Goal: Find specific page/section: Find specific page/section

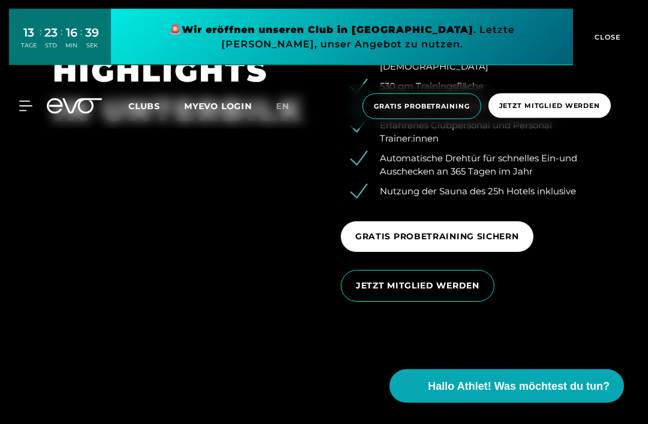
scroll to position [1751, 0]
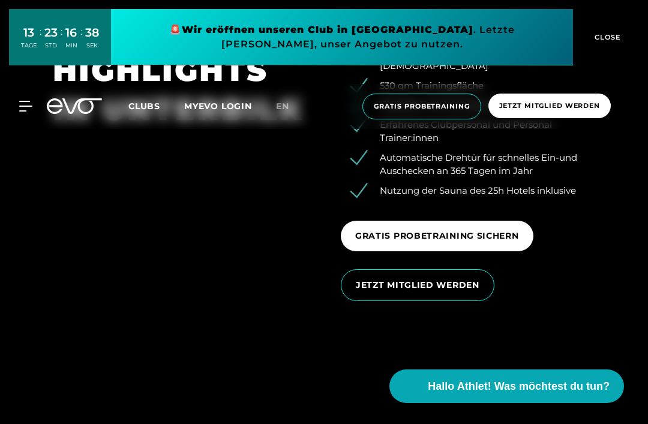
click at [614, 28] on button "CLOSE" at bounding box center [606, 37] width 66 height 56
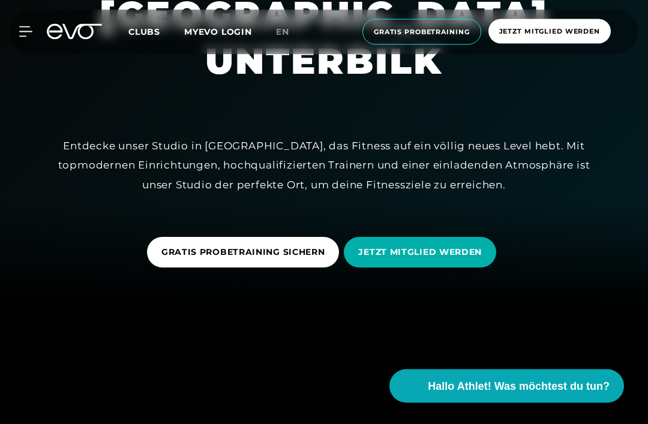
scroll to position [112, 0]
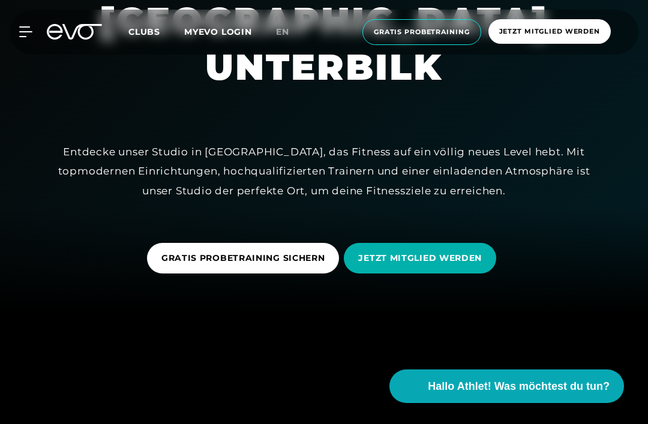
click at [28, 31] on icon at bounding box center [25, 32] width 13 height 10
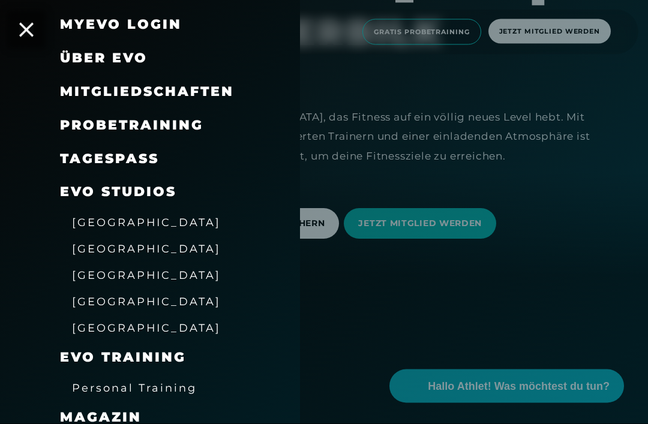
scroll to position [53, 0]
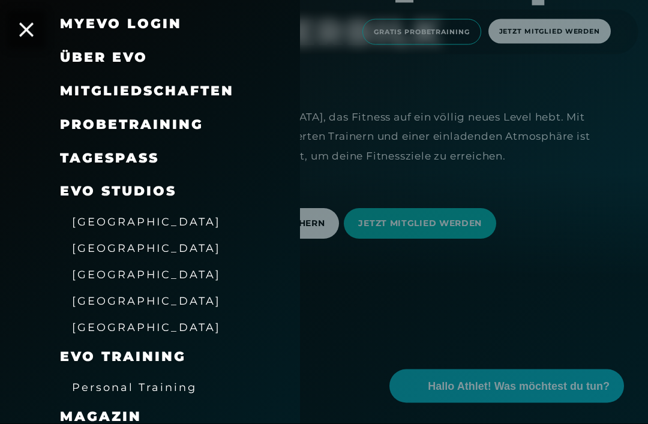
click at [179, 387] on span "Personal Training" at bounding box center [134, 387] width 125 height 13
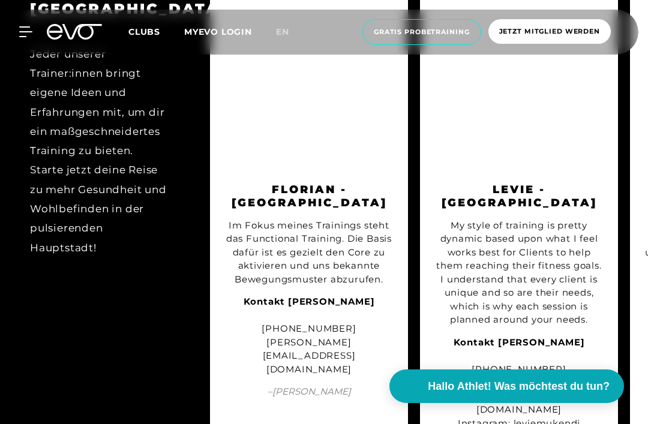
scroll to position [1287, 0]
click at [543, 172] on img at bounding box center [519, 88] width 168 height 168
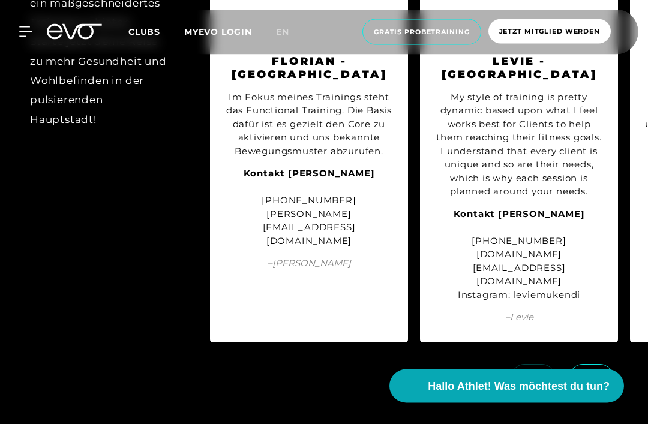
scroll to position [1422, 0]
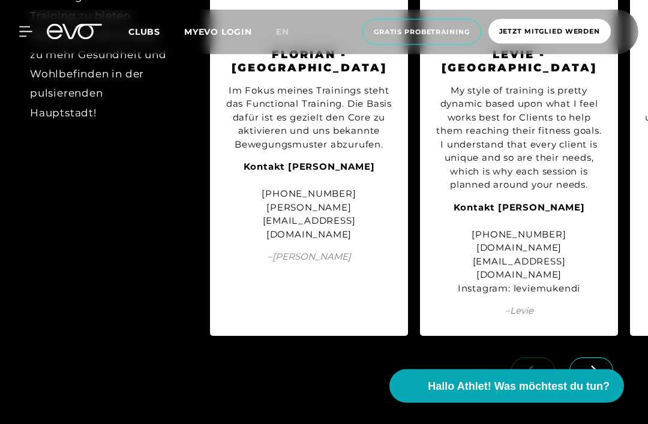
click at [565, 189] on div "My style of training is pretty dynamic based upon what I feel works best for Cl…" at bounding box center [519, 139] width 168 height 108
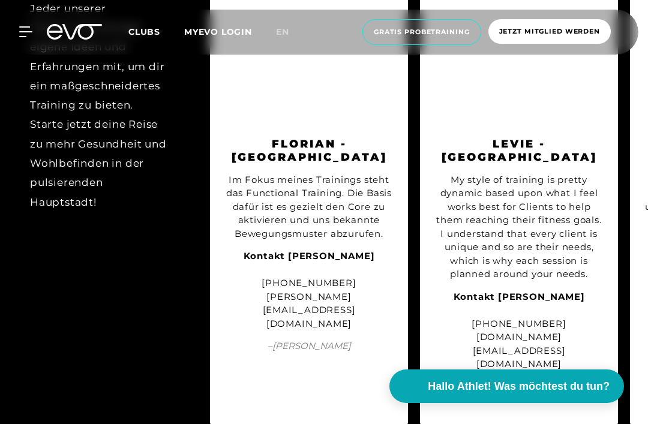
scroll to position [1333, 0]
click at [560, 164] on h3 "Levie - [GEOGRAPHIC_DATA]" at bounding box center [519, 150] width 168 height 27
click at [563, 198] on div "My style of training is pretty dynamic based upon what I feel works best for Cl…" at bounding box center [519, 227] width 168 height 108
click at [561, 125] on div at bounding box center [519, 41] width 168 height 168
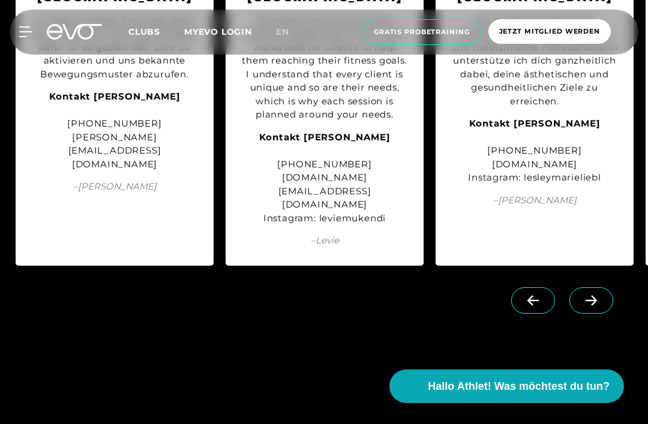
scroll to position [0, 195]
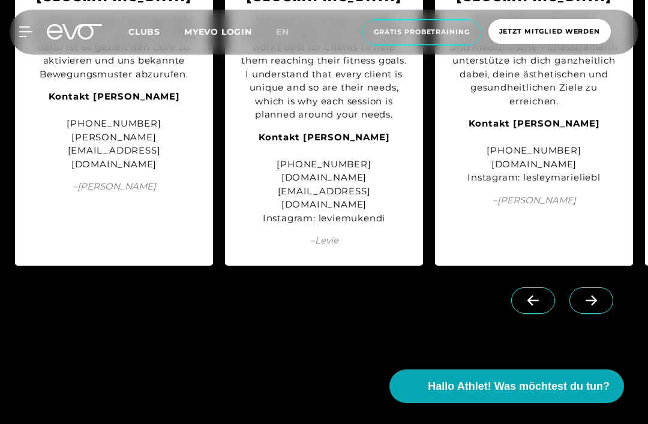
click at [379, 143] on strong "Kontakt [PERSON_NAME]" at bounding box center [323, 136] width 131 height 11
click at [374, 143] on strong "Kontakt [PERSON_NAME]" at bounding box center [323, 136] width 131 height 11
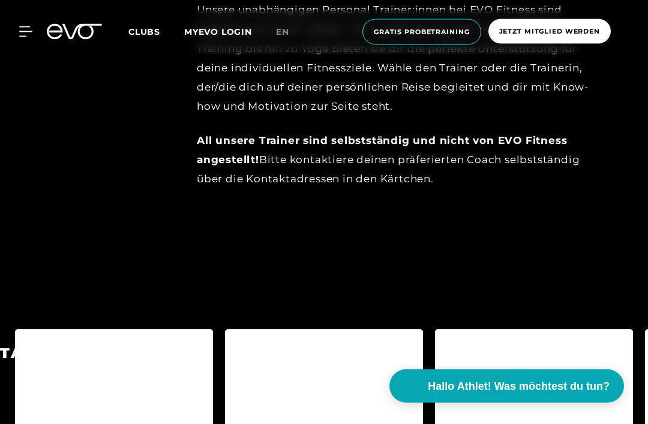
scroll to position [940, 0]
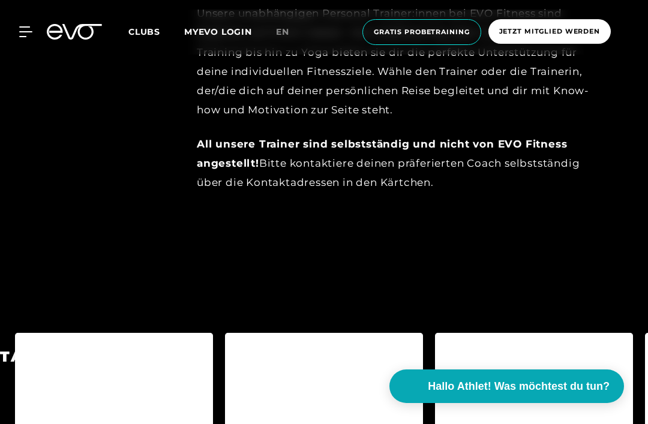
click at [148, 33] on span "Clubs" at bounding box center [144, 31] width 32 height 11
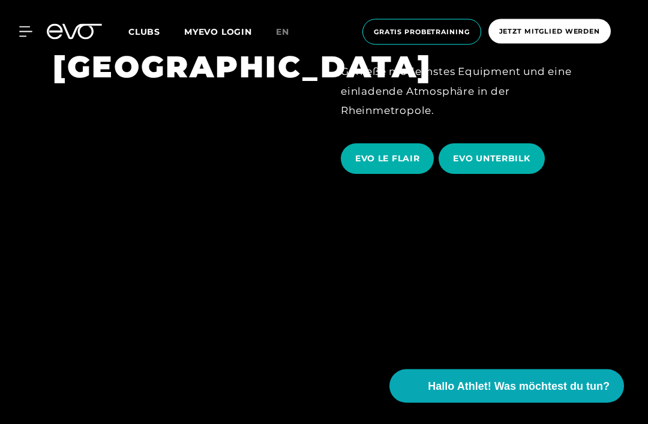
scroll to position [1987, 0]
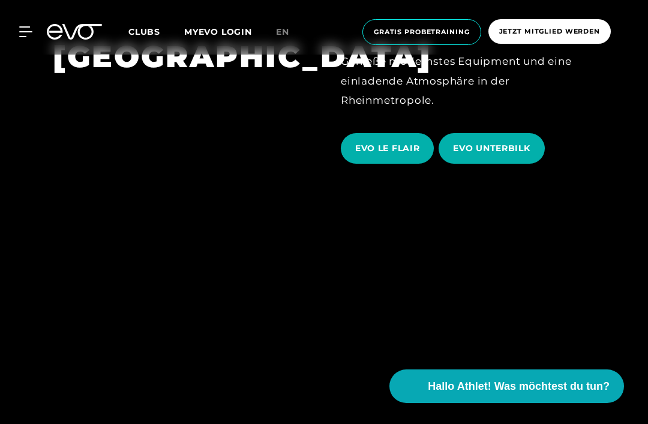
click at [516, 155] on span "EVO UNTERBILK" at bounding box center [491, 148] width 77 height 13
